Goal: Task Accomplishment & Management: Manage account settings

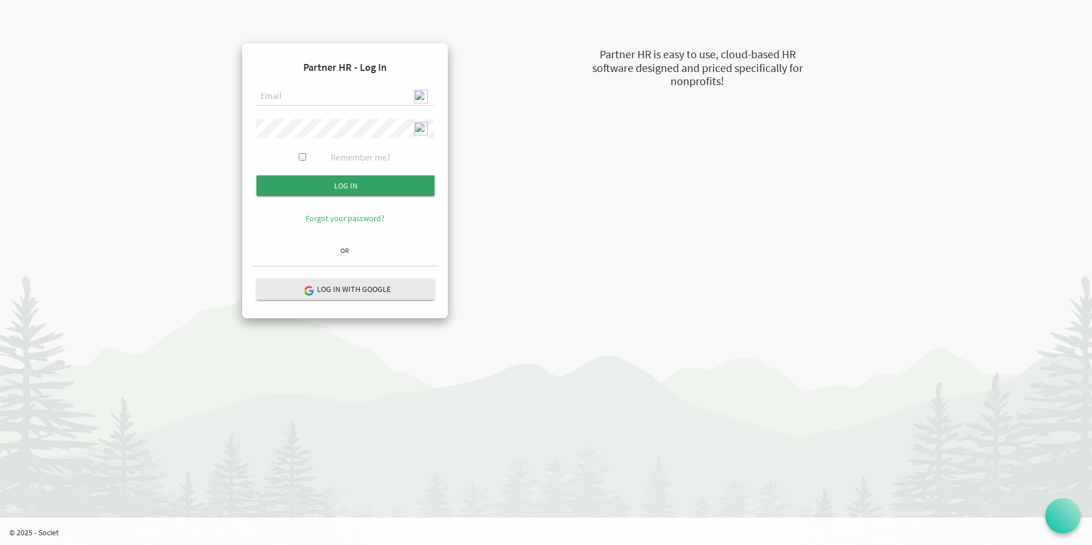
type input "[EMAIL_ADDRESS][DOMAIN_NAME]"
click at [340, 188] on input "Log in" at bounding box center [345, 185] width 178 height 21
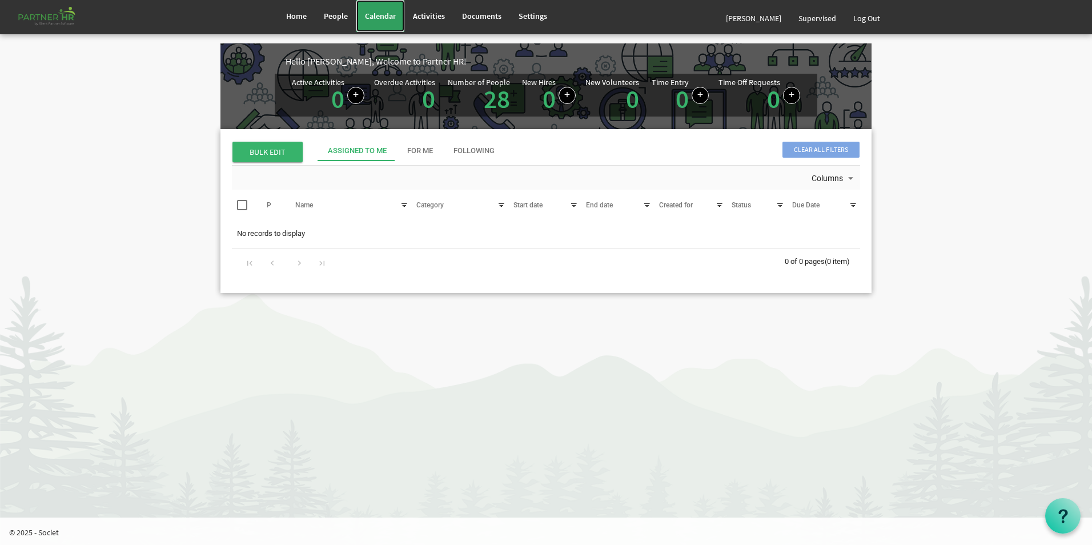
click at [379, 20] on span "Calendar" at bounding box center [380, 16] width 31 height 10
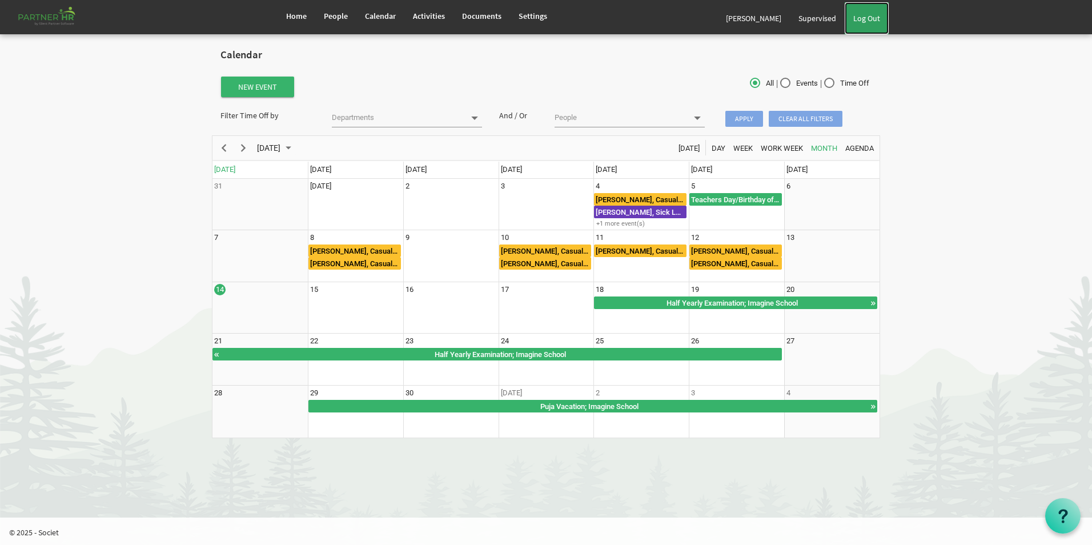
click at [873, 21] on link "Log Out" at bounding box center [867, 18] width 44 height 32
